Goal: Task Accomplishment & Management: Use online tool/utility

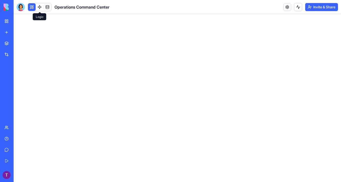
click at [39, 7] on link at bounding box center [40, 7] width 8 height 8
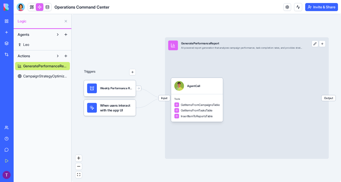
click at [31, 5] on link at bounding box center [32, 7] width 8 height 8
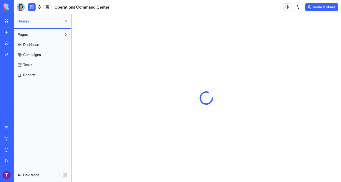
click at [40, 47] on span "Dashboard" at bounding box center [31, 44] width 17 height 5
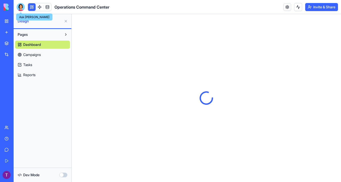
click at [20, 7] on div at bounding box center [21, 7] width 8 height 8
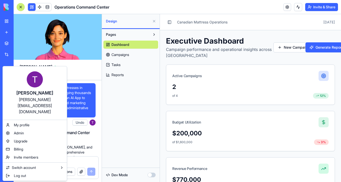
click at [57, 100] on div "[PERSON_NAME][EMAIL_ADDRESS][DOMAIN_NAME]" at bounding box center [35, 105] width 54 height 18
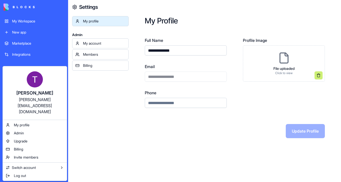
click at [49, 100] on div "[PERSON_NAME][EMAIL_ADDRESS][DOMAIN_NAME]" at bounding box center [35, 105] width 54 height 18
click at [178, 52] on html "**********" at bounding box center [170, 91] width 341 height 182
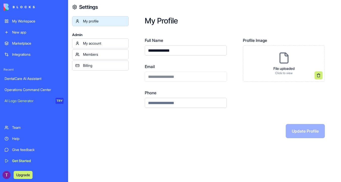
click at [178, 52] on input "**********" at bounding box center [186, 50] width 82 height 10
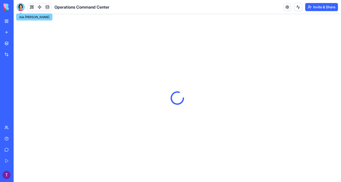
click at [18, 8] on div at bounding box center [21, 7] width 8 height 8
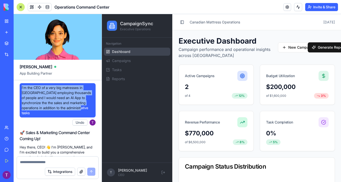
drag, startPoint x: 84, startPoint y: 108, endPoint x: 17, endPoint y: 87, distance: 69.8
copy span "I'm the CEO of a very big matresses in [GEOGRAPHIC_DATA] employing thousands of…"
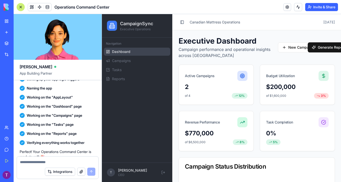
scroll to position [166, 0]
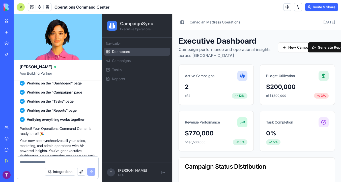
click at [7, 8] on img at bounding box center [19, 7] width 31 height 7
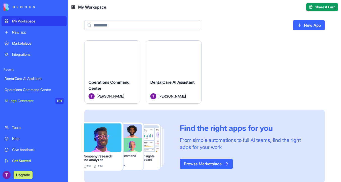
click at [21, 21] on div "My Workspace" at bounding box center [37, 21] width 51 height 5
click at [178, 65] on div "Launch" at bounding box center [173, 58] width 55 height 35
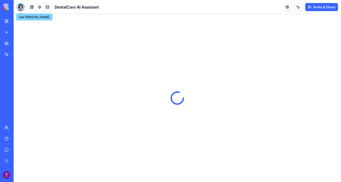
click at [20, 8] on div at bounding box center [21, 7] width 8 height 8
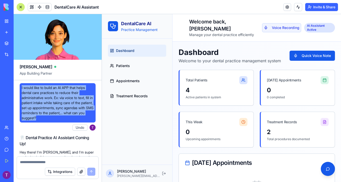
drag, startPoint x: 80, startPoint y: 117, endPoint x: 20, endPoint y: 85, distance: 67.9
click at [20, 85] on div "I would like to build an AI APP that helps dental care practices to reduce thei…" at bounding box center [58, 102] width 76 height 39
copy span "I would like to build an AI APP that helps dental care practices to reduce thei…"
